Goal: Task Accomplishment & Management: Manage account settings

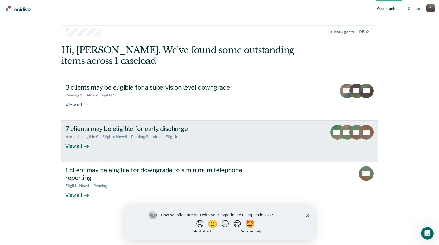
click at [84, 147] on div at bounding box center [85, 146] width 6 height 6
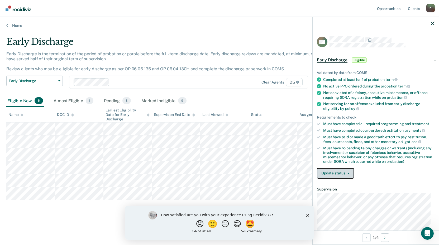
click at [338, 170] on button "Update status" at bounding box center [335, 173] width 37 height 11
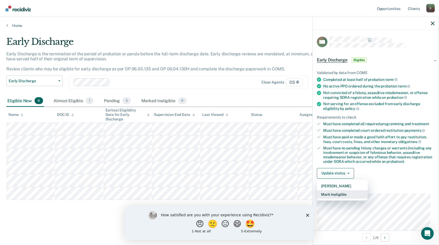
click at [332, 194] on button "Mark Ineligible" at bounding box center [342, 194] width 51 height 8
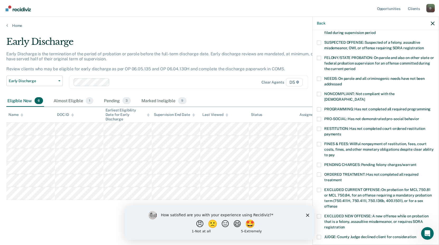
scroll to position [35, 0]
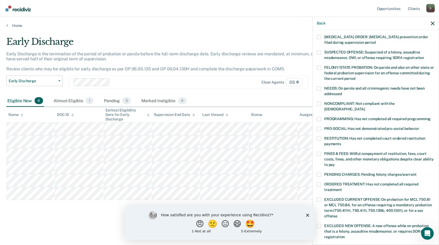
click at [320, 152] on span at bounding box center [319, 154] width 4 height 4
click at [335, 163] on input "FINES & FEES: Willful nonpayment of restitution, fees, court costs, fines, and …" at bounding box center [335, 163] width 0 height 0
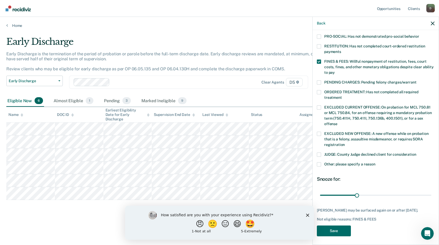
scroll to position [128, 0]
click at [320, 162] on span at bounding box center [319, 164] width 4 height 4
click at [375, 162] on input "Other: please specify a reason" at bounding box center [375, 162] width 0 height 0
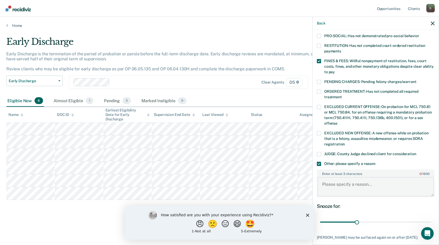
click at [342, 182] on textarea "Enter at least 3 characters 0 / 1600" at bounding box center [375, 187] width 117 height 20
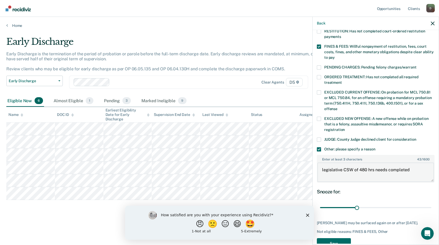
scroll to position [156, 0]
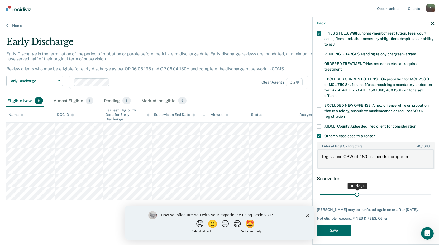
type textarea "legislative CSW of 480 hrs needs completed"
drag, startPoint x: 355, startPoint y: 188, endPoint x: 504, endPoint y: 195, distance: 149.2
type input "90"
click at [431, 195] on input "range" at bounding box center [375, 194] width 111 height 9
click at [332, 229] on button "Save" at bounding box center [334, 230] width 34 height 11
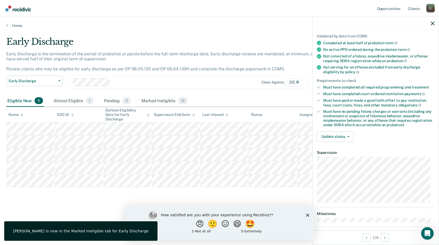
scroll to position [0, 0]
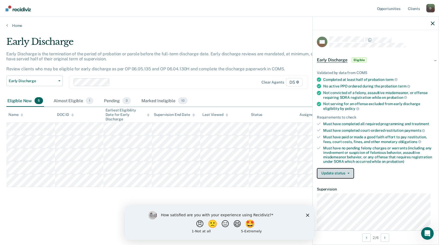
click at [334, 172] on button "Update status" at bounding box center [335, 173] width 37 height 11
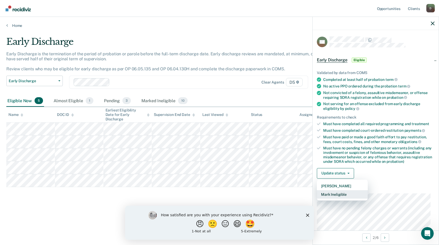
click at [347, 194] on button "Mark Ineligible" at bounding box center [342, 194] width 51 height 8
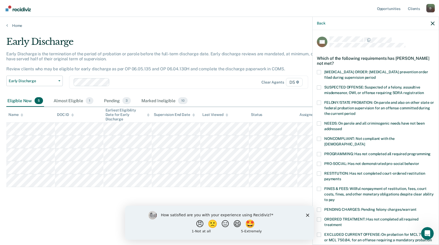
click at [321, 172] on span at bounding box center [319, 174] width 4 height 4
click at [341, 177] on input "RESTITUTION: Has not completed court-ordered restitution payments" at bounding box center [341, 177] width 0 height 0
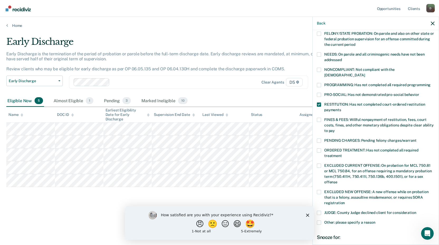
scroll to position [128, 0]
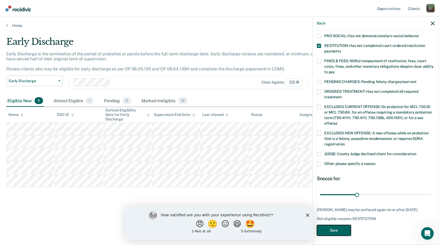
click at [343, 231] on button "Save" at bounding box center [334, 230] width 34 height 11
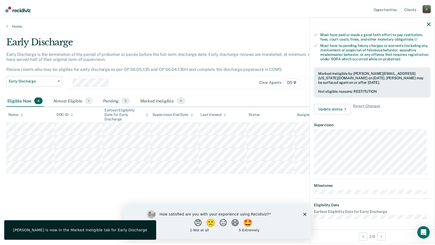
scroll to position [103, 0]
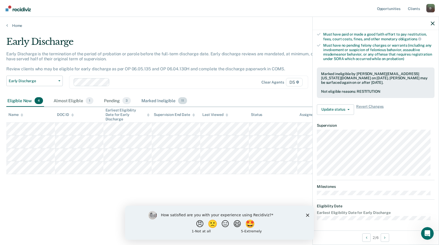
click at [150, 102] on div "Marked Ineligible 11" at bounding box center [163, 101] width 47 height 12
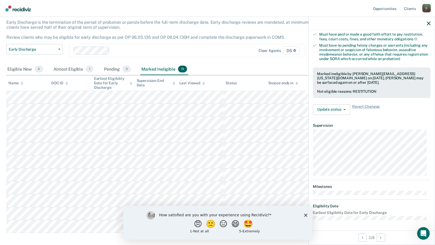
scroll to position [58, 0]
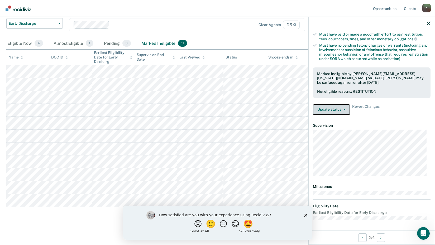
click at [345, 111] on button "Update status" at bounding box center [331, 109] width 37 height 11
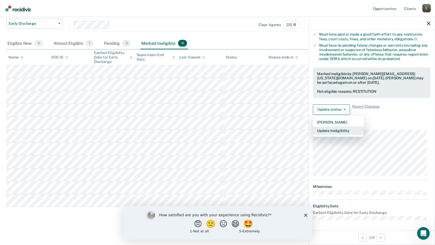
click at [341, 131] on button "Update Ineligibility" at bounding box center [338, 131] width 51 height 8
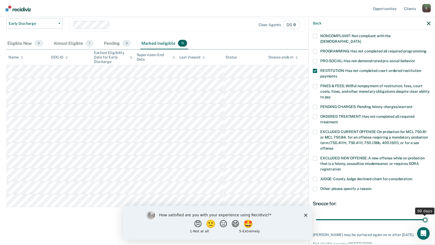
drag, startPoint x: 352, startPoint y: 216, endPoint x: 462, endPoint y: 237, distance: 112.4
type input "90"
click at [427, 224] on input "range" at bounding box center [371, 219] width 111 height 9
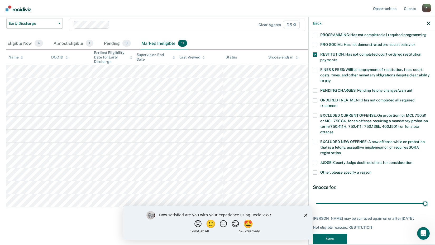
scroll to position [128, 0]
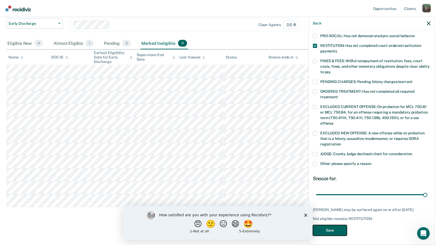
click at [340, 227] on button "Save" at bounding box center [330, 230] width 34 height 11
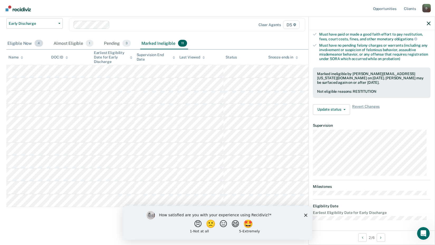
click at [12, 41] on div "Eligible Now 4" at bounding box center [25, 44] width 38 height 12
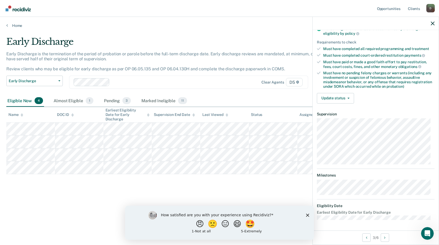
scroll to position [75, 0]
click at [334, 98] on button "Update status" at bounding box center [335, 99] width 37 height 11
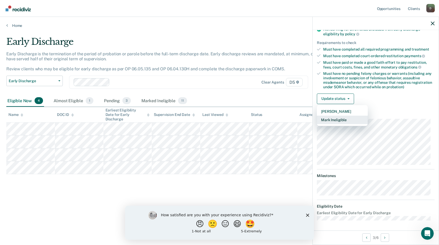
click at [332, 119] on button "Mark Ineligible" at bounding box center [342, 120] width 51 height 8
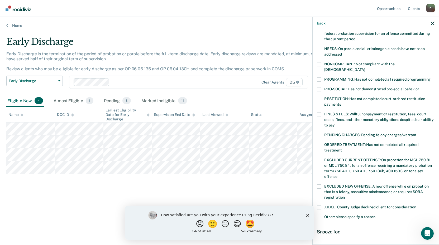
click at [322, 205] on label "JUDGE: County Judge declined client for consideration" at bounding box center [376, 208] width 118 height 6
click at [416, 205] on input "JUDGE: County Judge declined client for consideration" at bounding box center [416, 205] width 0 height 0
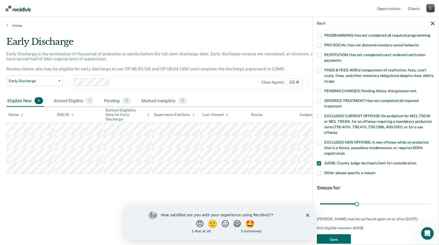
scroll to position [123, 0]
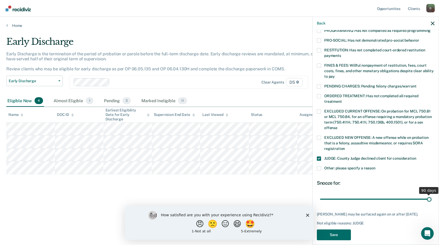
drag, startPoint x: 355, startPoint y: 194, endPoint x: 456, endPoint y: 203, distance: 101.2
type input "90"
click at [431, 203] on input "range" at bounding box center [375, 199] width 111 height 9
click at [337, 233] on button "Save" at bounding box center [334, 235] width 34 height 11
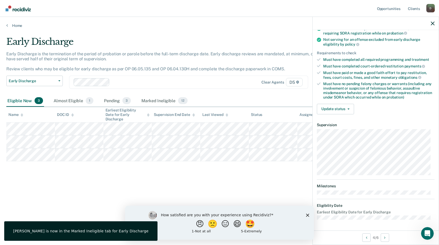
scroll to position [64, 0]
click at [329, 110] on button "Update status" at bounding box center [335, 109] width 37 height 11
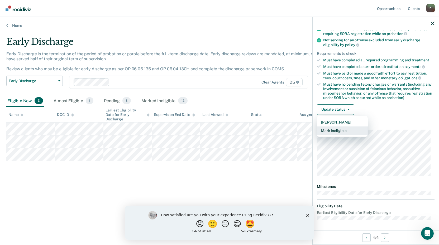
click at [330, 131] on button "Mark Ineligible" at bounding box center [342, 131] width 51 height 8
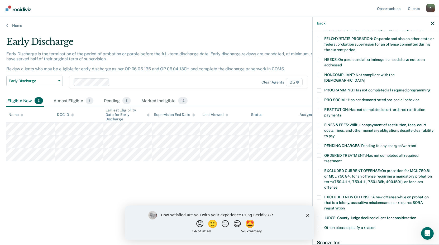
click at [321, 123] on label "FINES & FEES: Willful nonpayment of restitution, fees, court costs, fines, and …" at bounding box center [376, 131] width 118 height 17
click at [335, 134] on input "FINES & FEES: Willful nonpayment of restitution, fees, court costs, fines, and …" at bounding box center [335, 134] width 0 height 0
click at [319, 88] on span at bounding box center [319, 90] width 4 height 4
click at [431, 88] on input "PROGRAMMING: Has not completed all required programming" at bounding box center [431, 88] width 0 height 0
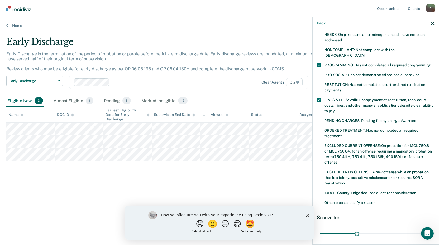
scroll to position [128, 0]
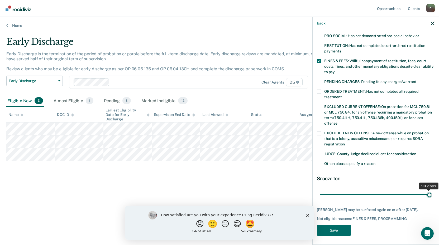
drag, startPoint x: 356, startPoint y: 190, endPoint x: 436, endPoint y: 197, distance: 80.3
type input "90"
click at [431, 197] on input "range" at bounding box center [375, 194] width 111 height 9
click at [340, 230] on button "Save" at bounding box center [334, 230] width 34 height 11
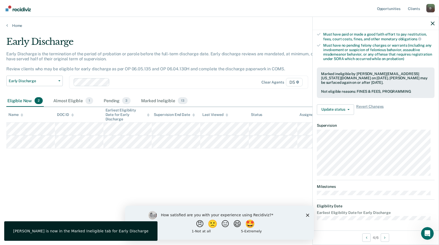
scroll to position [69, 0]
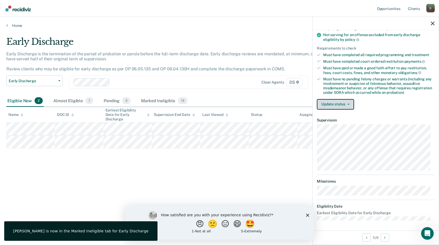
click at [324, 106] on button "Update status" at bounding box center [335, 104] width 37 height 11
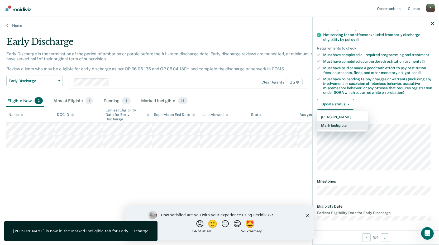
click at [323, 125] on button "Mark Ineligible" at bounding box center [342, 125] width 51 height 8
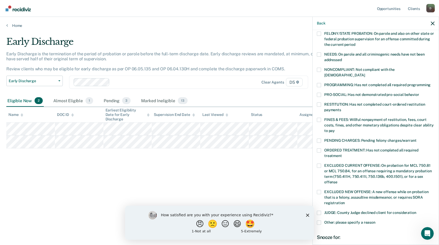
click at [322, 83] on label "PROGRAMMING: Has not completed all required programming" at bounding box center [376, 86] width 118 height 6
click at [431, 83] on input "PROGRAMMING: Has not completed all required programming" at bounding box center [431, 83] width 0 height 0
click at [320, 221] on span at bounding box center [319, 223] width 4 height 4
click at [375, 221] on input "Other: please specify a reason" at bounding box center [375, 221] width 0 height 0
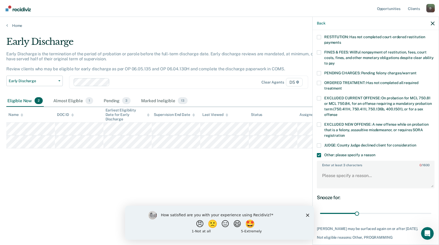
scroll to position [140, 0]
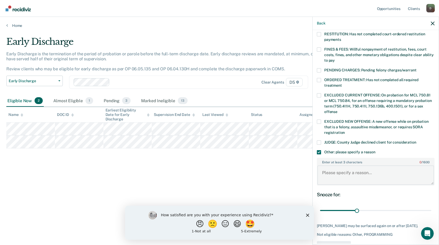
click at [330, 166] on textarea "Enter at least 3 characters 0 / 1600" at bounding box center [375, 176] width 117 height 20
type textarea "Legislative CSW unfulfilled"
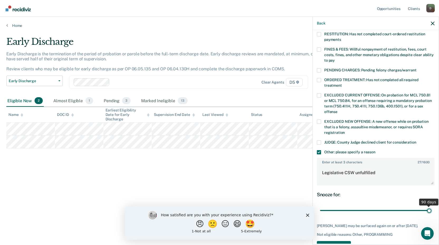
drag, startPoint x: 355, startPoint y: 207, endPoint x: 454, endPoint y: 215, distance: 100.1
type input "90"
click at [431, 215] on input "range" at bounding box center [375, 210] width 111 height 9
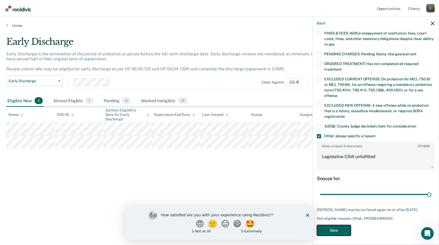
click at [336, 228] on button "Save" at bounding box center [334, 230] width 34 height 11
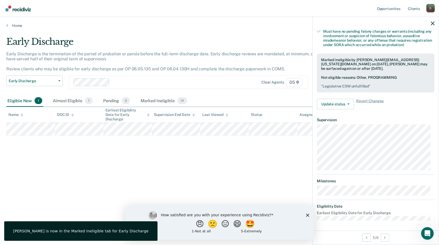
scroll to position [69, 0]
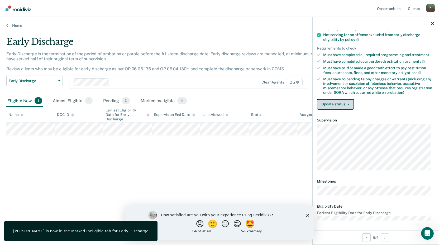
click at [330, 100] on button "Update status" at bounding box center [335, 104] width 37 height 11
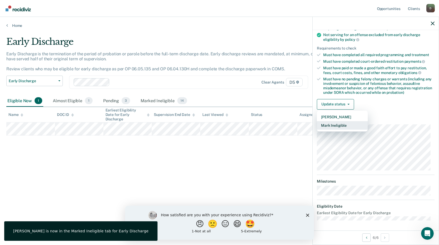
click at [345, 127] on button "Mark Ineligible" at bounding box center [342, 125] width 51 height 8
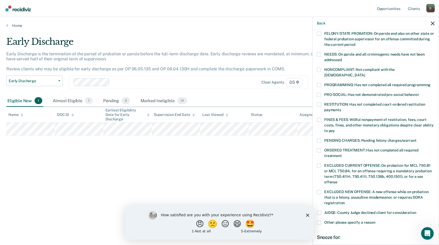
click at [320, 118] on span at bounding box center [319, 120] width 4 height 4
click at [335, 129] on input "FINES & FEES: Willful nonpayment of restitution, fees, court costs, fines, and …" at bounding box center [335, 129] width 0 height 0
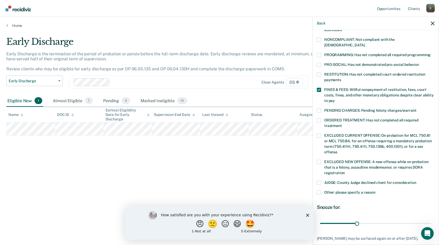
scroll to position [106, 0]
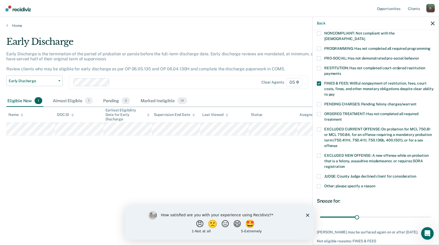
click at [318, 112] on span at bounding box center [319, 114] width 4 height 4
click at [342, 118] on input "ORDERED TREATMENT: Has not completed all required treatment" at bounding box center [342, 118] width 0 height 0
drag, startPoint x: 356, startPoint y: 211, endPoint x: 437, endPoint y: 214, distance: 81.9
type input "90"
click at [431, 214] on input "range" at bounding box center [375, 217] width 111 height 9
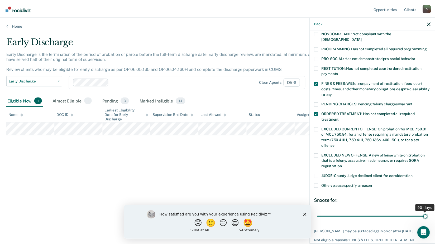
scroll to position [128, 0]
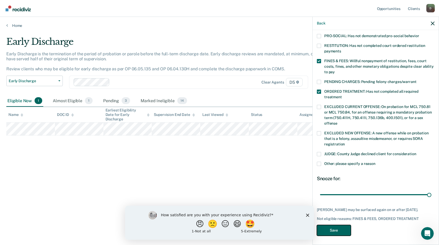
click at [334, 229] on button "Save" at bounding box center [334, 230] width 34 height 11
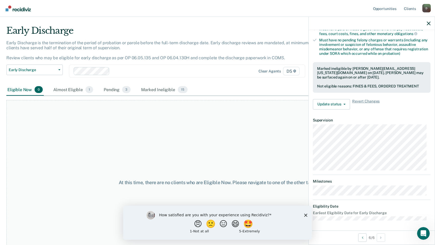
scroll to position [0, 0]
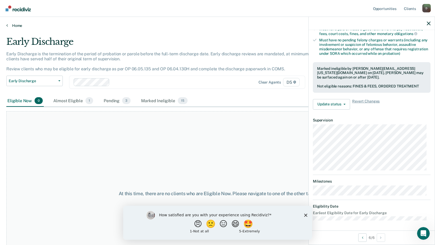
click at [20, 27] on link "Home" at bounding box center [217, 25] width 422 height 5
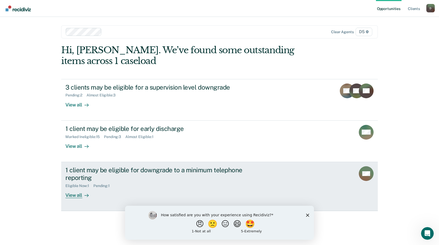
click at [81, 200] on link "1 client may be eligible for downgrade to a minimum telephone reporting Eligibl…" at bounding box center [219, 186] width 317 height 49
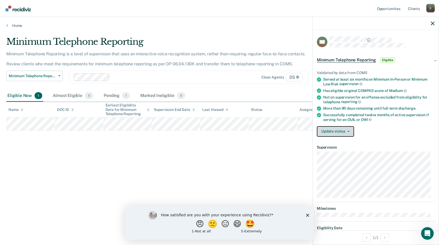
click at [329, 130] on button "Update status" at bounding box center [335, 131] width 37 height 11
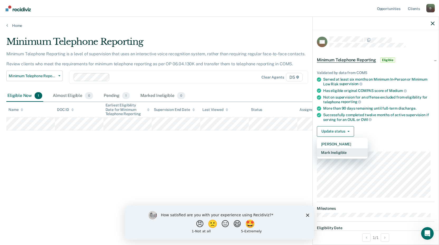
click at [320, 155] on button "Mark Ineligible" at bounding box center [342, 153] width 51 height 8
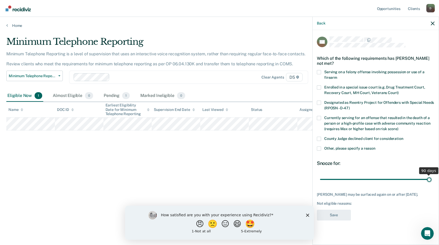
drag, startPoint x: 356, startPoint y: 179, endPoint x: 486, endPoint y: 197, distance: 131.0
type input "90"
click at [431, 184] on input "range" at bounding box center [375, 179] width 111 height 9
click at [322, 138] on label "County Judge declined client for consideration" at bounding box center [376, 140] width 118 height 6
click at [403, 137] on input "County Judge declined client for consideration" at bounding box center [403, 137] width 0 height 0
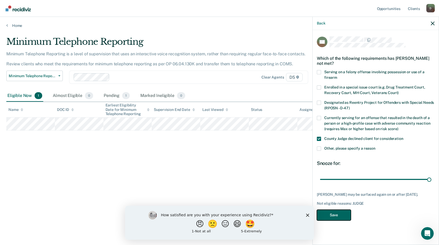
click at [336, 219] on button "Save" at bounding box center [334, 215] width 34 height 11
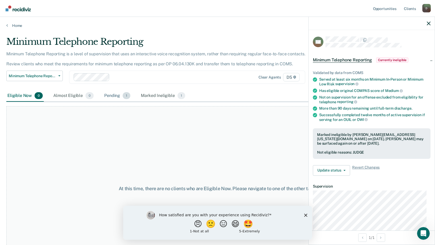
click at [117, 97] on div "Pending 1" at bounding box center [117, 96] width 28 height 12
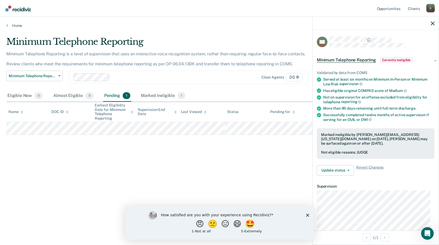
click at [430, 22] on div at bounding box center [376, 23] width 126 height 13
click at [12, 24] on link "Home" at bounding box center [219, 25] width 426 height 5
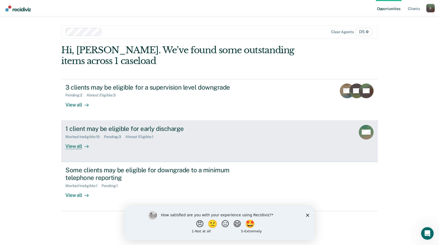
click at [89, 138] on div "Marked Ineligible : 15" at bounding box center [84, 137] width 39 height 4
